Goal: Task Accomplishment & Management: Manage account settings

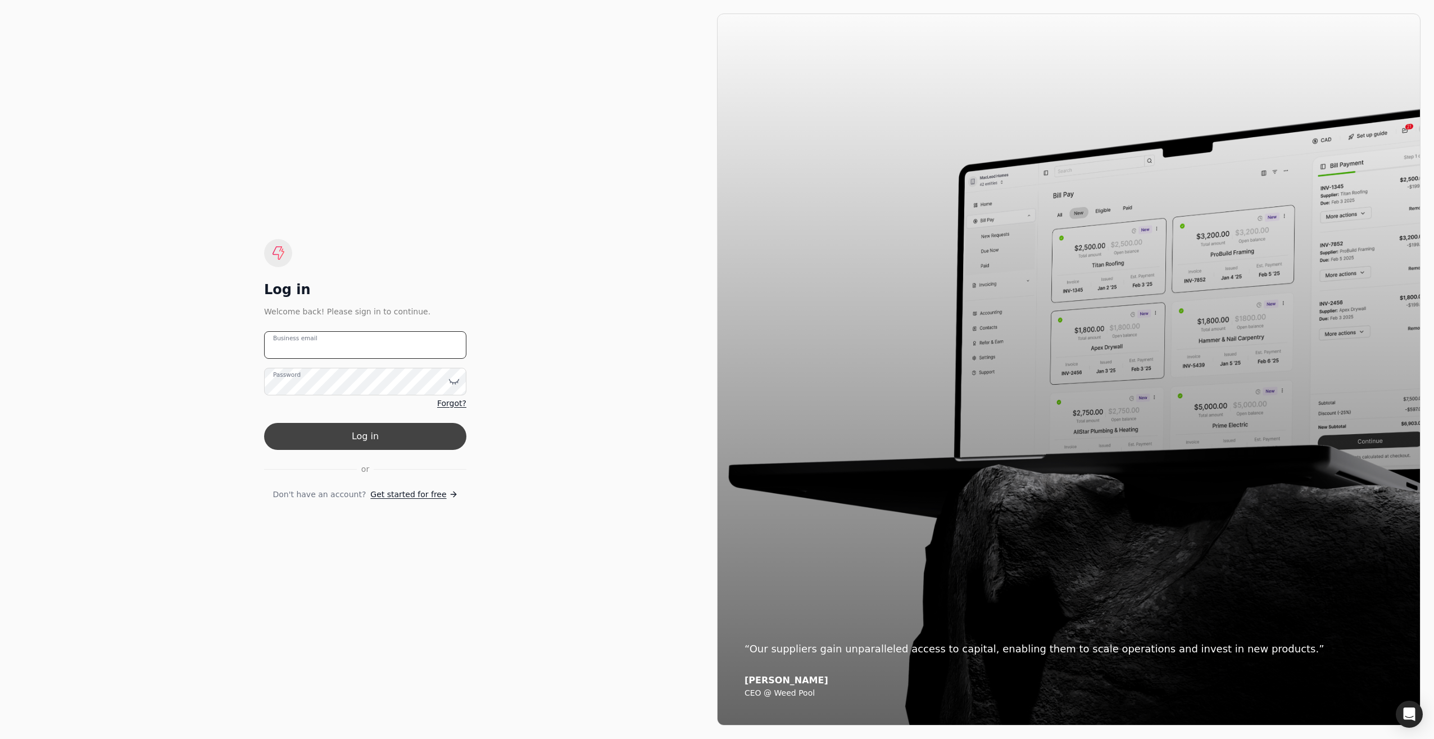
type email "[EMAIL_ADDRESS][DOMAIN_NAME]"
click at [347, 430] on button "Log in" at bounding box center [365, 436] width 202 height 27
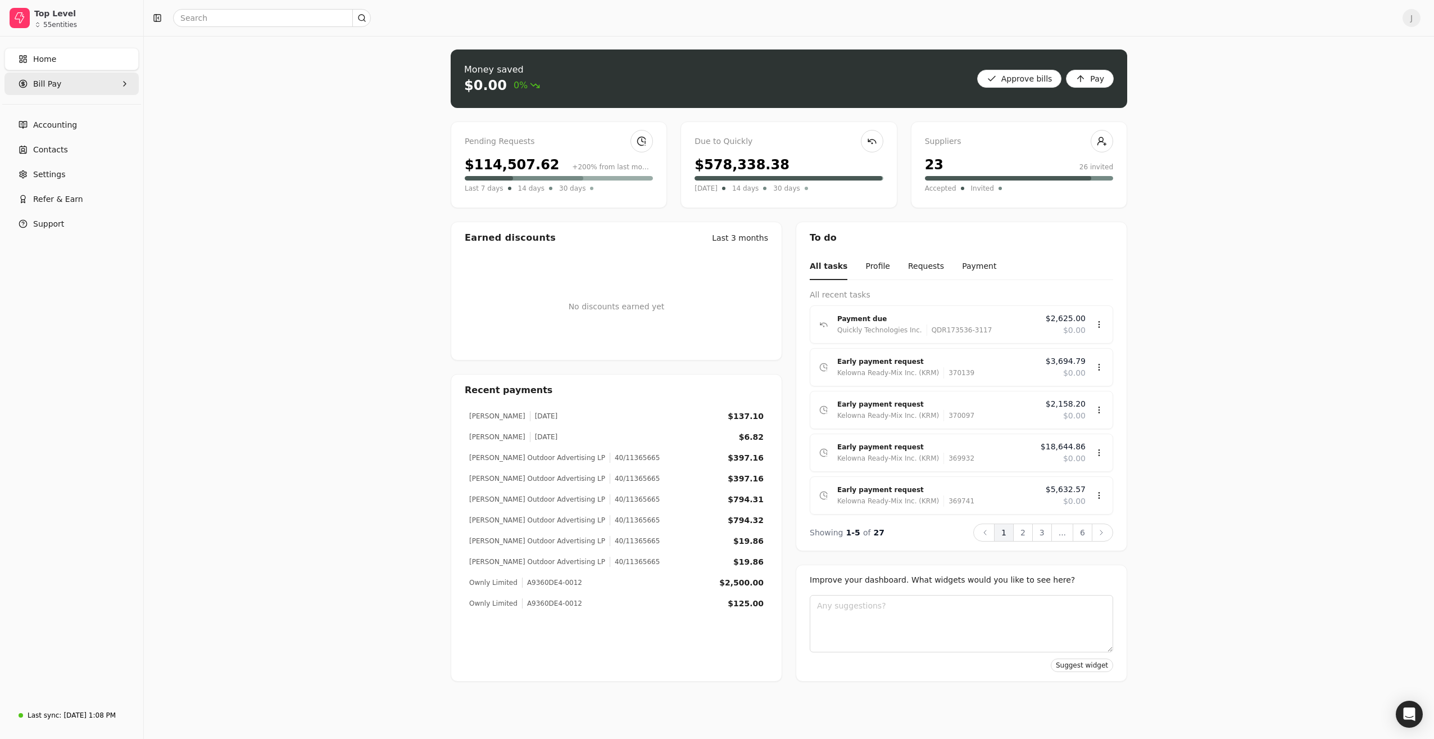
click at [49, 86] on span "Bill Pay" at bounding box center [47, 84] width 28 height 12
click at [49, 111] on span "All Bills" at bounding box center [48, 111] width 28 height 12
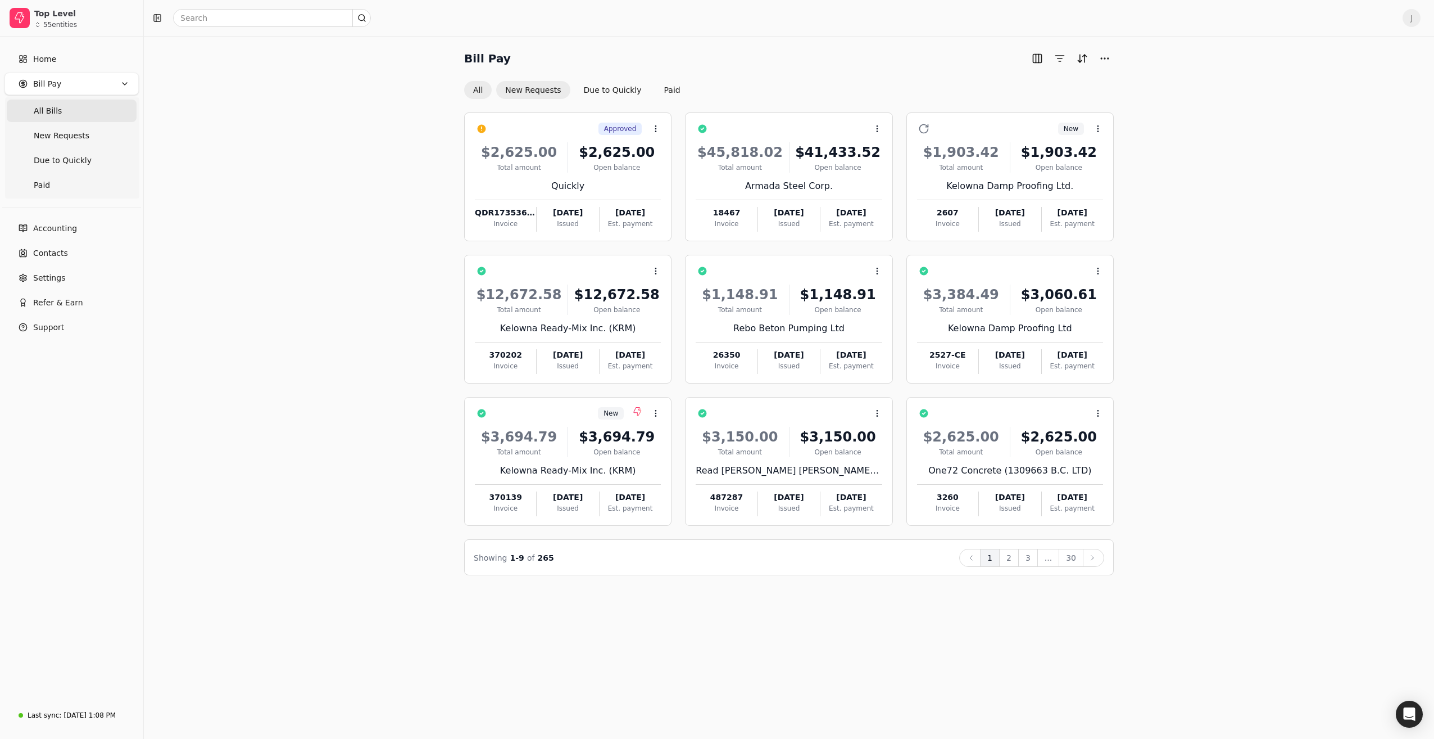
click at [536, 86] on button "New Requests" at bounding box center [533, 90] width 74 height 18
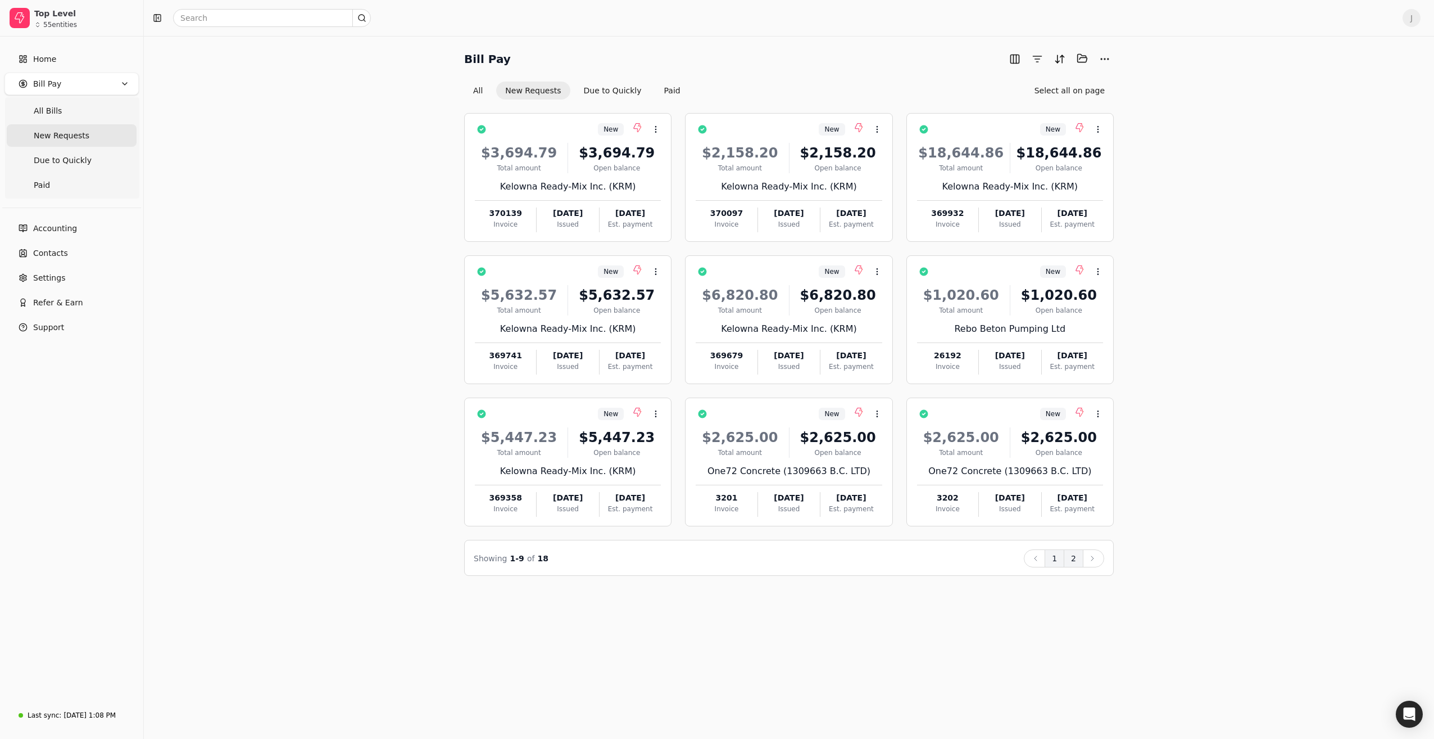
click at [1076, 559] on button "2" at bounding box center [1074, 558] width 20 height 18
click at [1057, 558] on button "1" at bounding box center [1055, 558] width 20 height 18
